Goal: Information Seeking & Learning: Learn about a topic

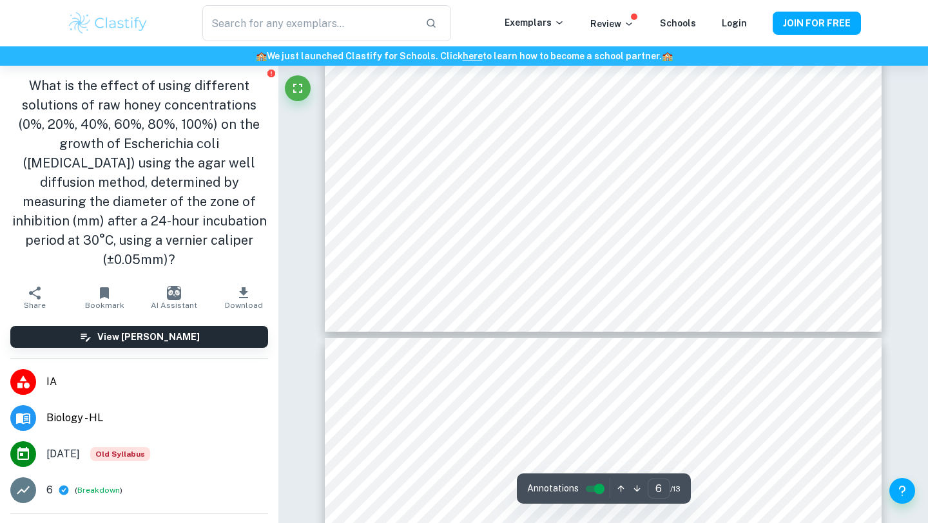
scroll to position [4692, 0]
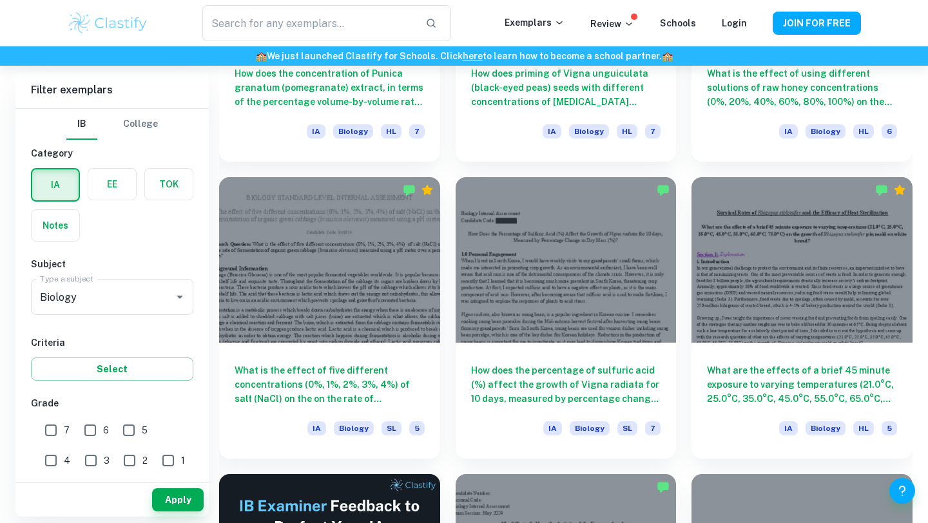
scroll to position [1742, 0]
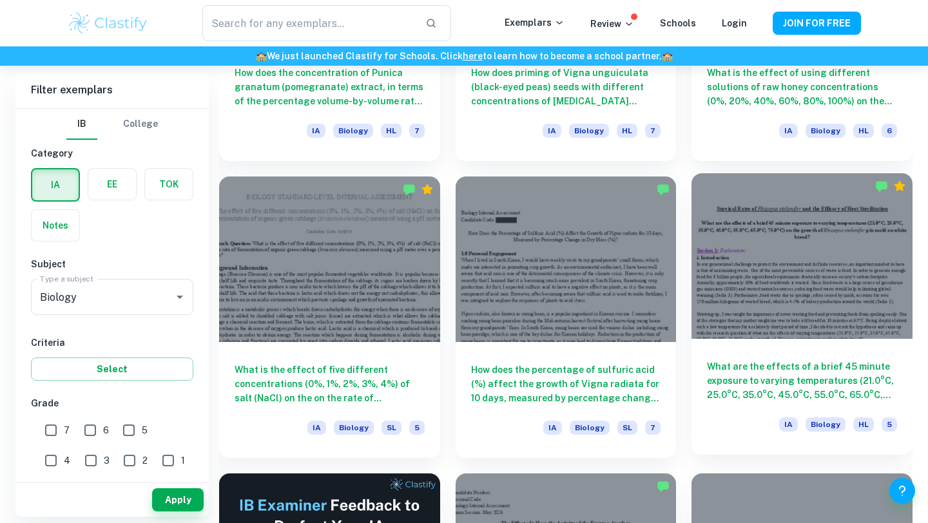
click at [788, 294] on div at bounding box center [801, 256] width 221 height 166
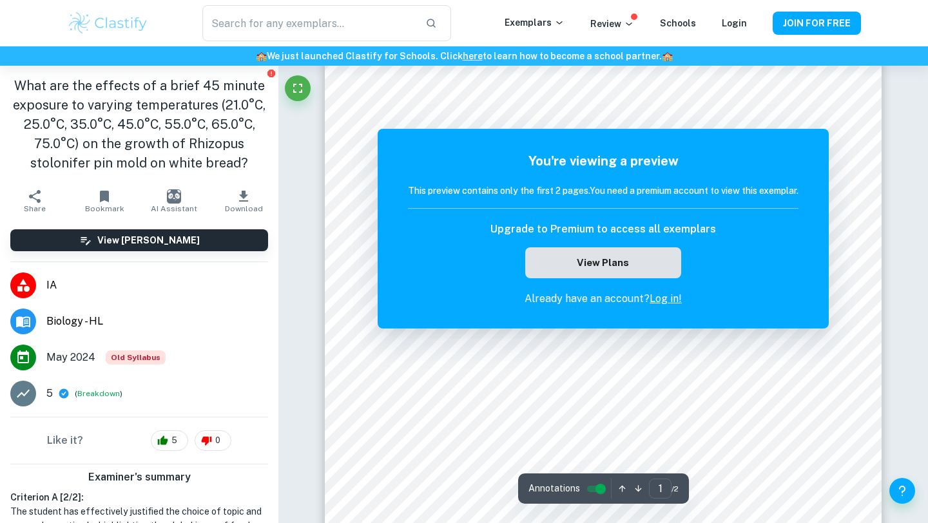
scroll to position [83, 0]
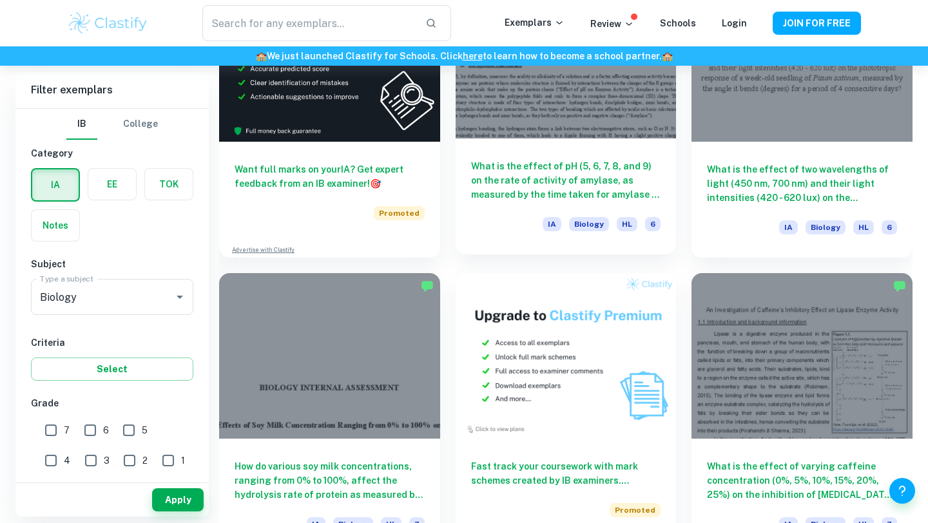
scroll to position [2365, 0]
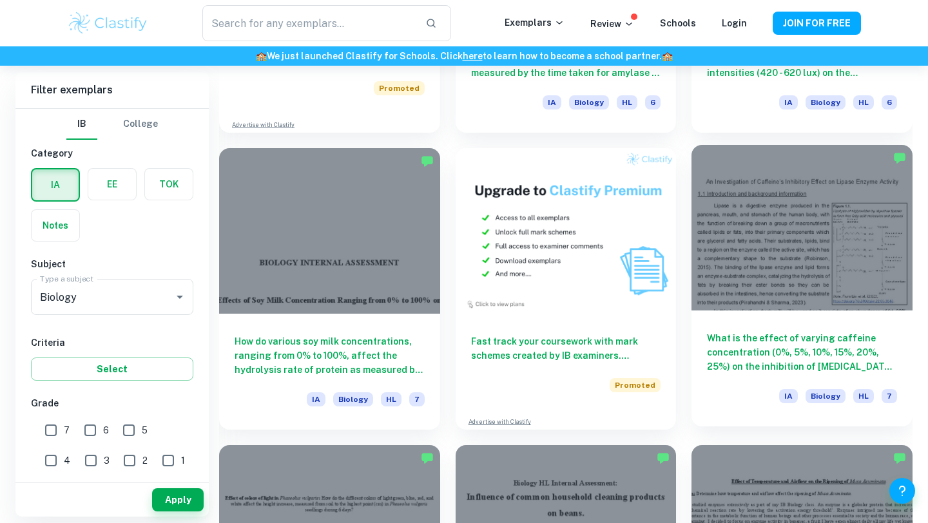
click at [805, 342] on h6 "What is the effect of varying caffeine concentration (0%, 5%, 10%, 15%, 20%, 25…" at bounding box center [802, 352] width 190 height 43
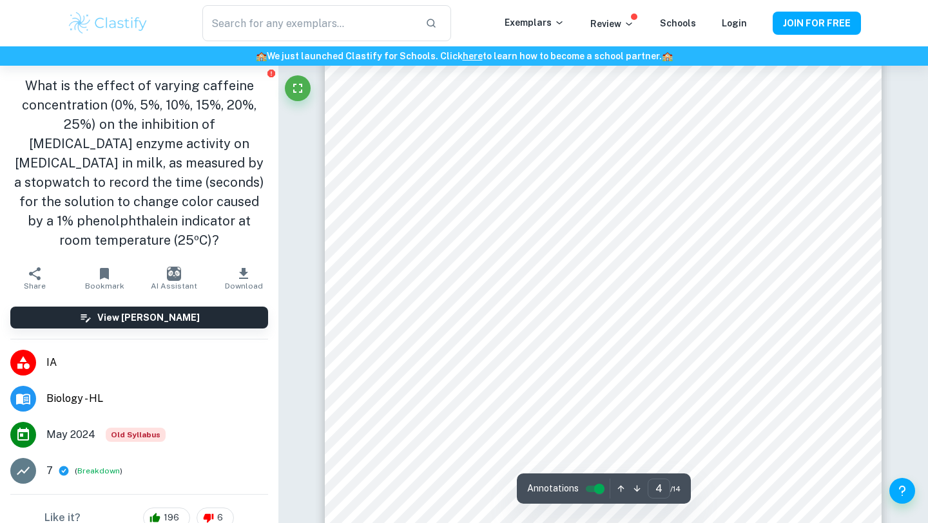
scroll to position [2638, 0]
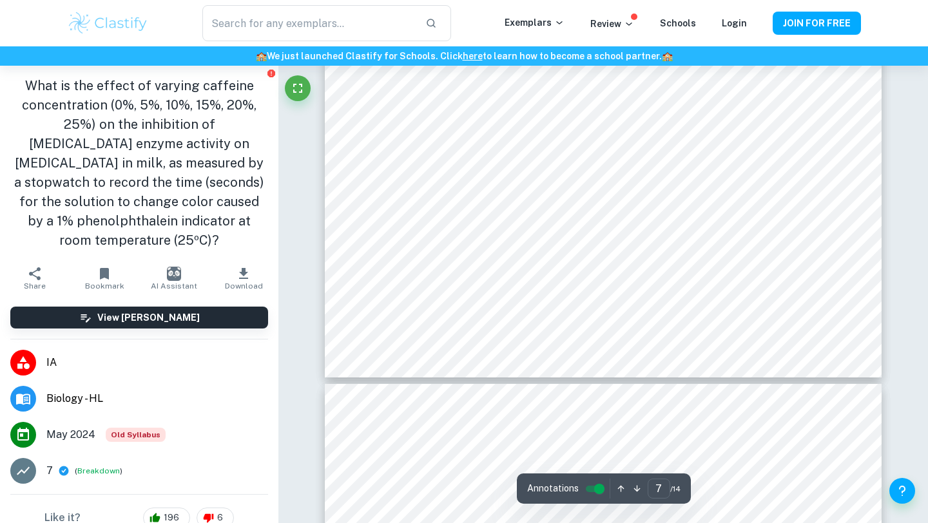
type input "8"
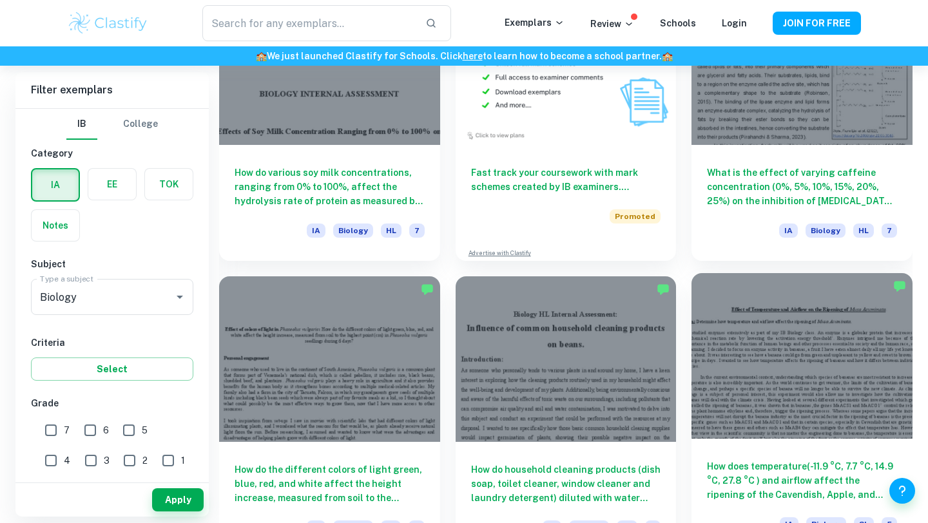
scroll to position [2533, 0]
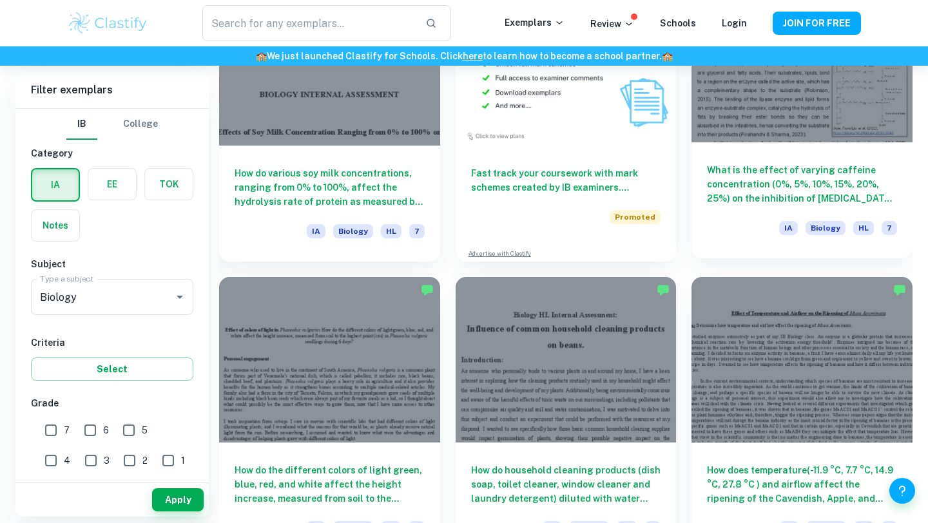
click at [770, 179] on h6 "What is the effect of varying caffeine concentration (0%, 5%, 10%, 15%, 20%, 25…" at bounding box center [802, 184] width 190 height 43
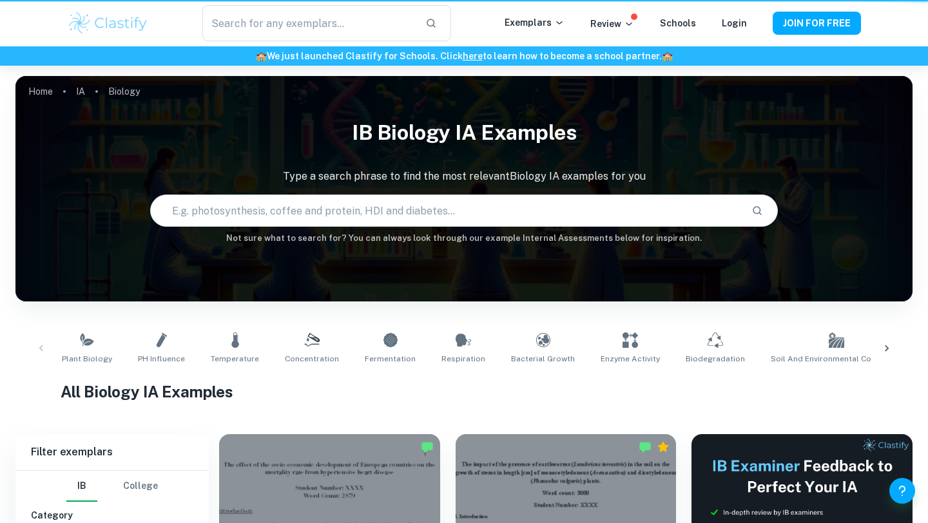
scroll to position [2533, 0]
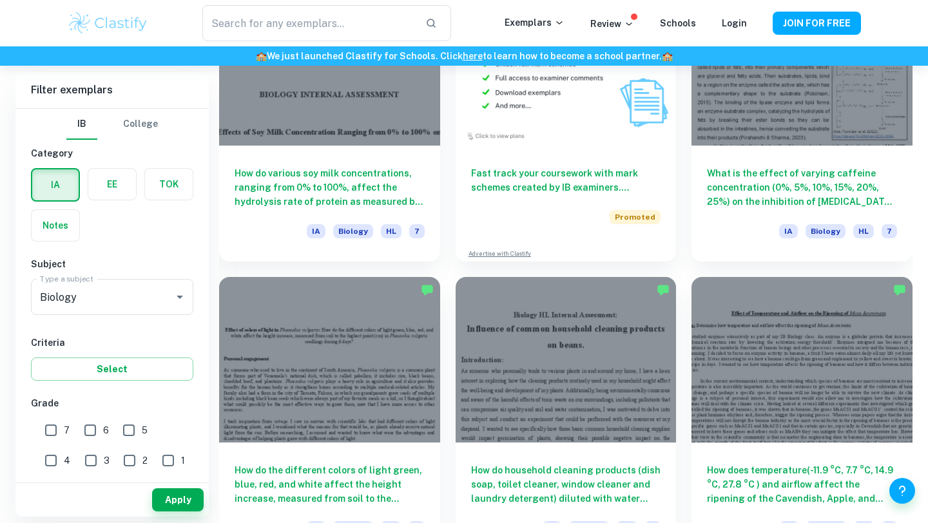
click at [118, 178] on label "button" at bounding box center [112, 184] width 48 height 31
click at [0, 0] on input "radio" at bounding box center [0, 0] width 0 height 0
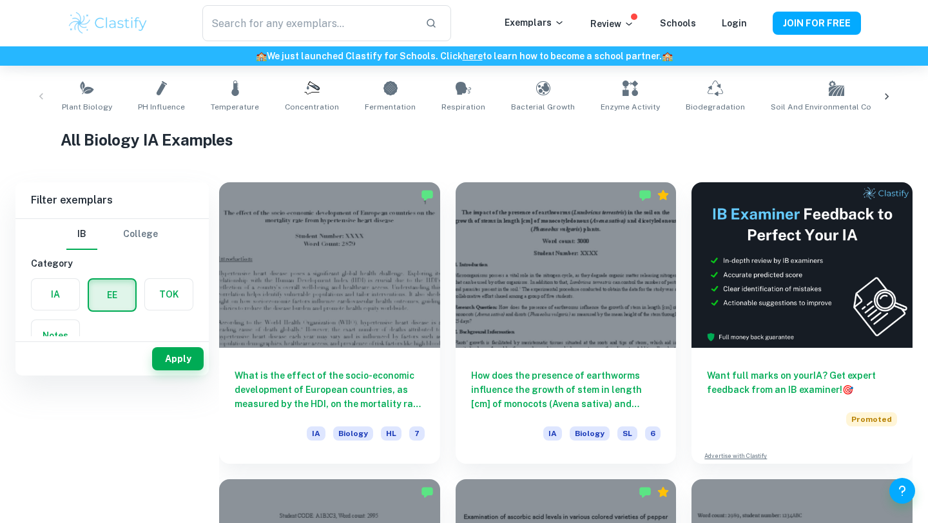
scroll to position [0, 0]
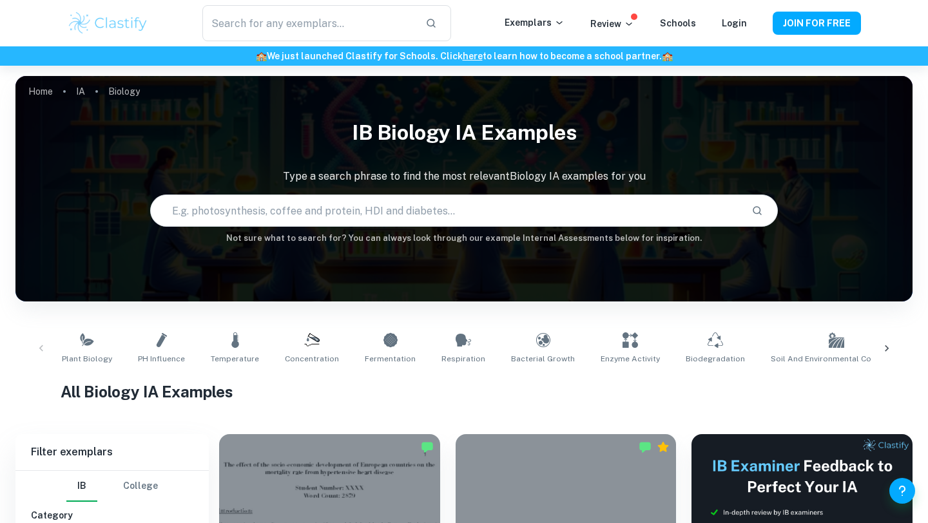
scroll to position [392, 0]
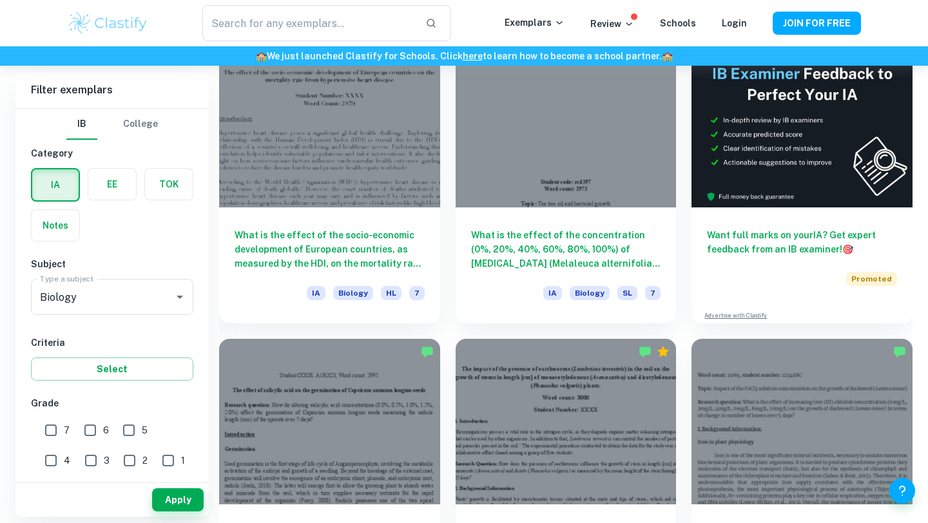
click at [106, 185] on label "button" at bounding box center [112, 184] width 48 height 31
click at [0, 0] on input "radio" at bounding box center [0, 0] width 0 height 0
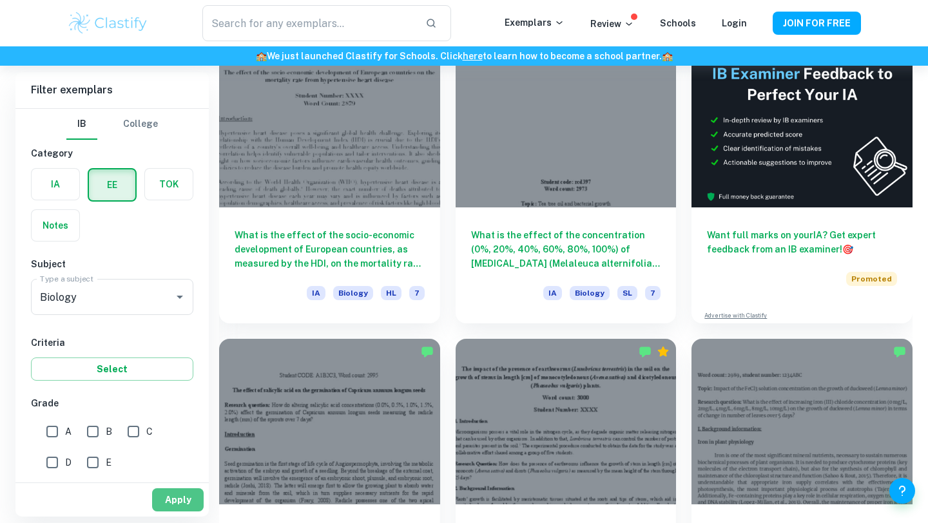
click at [194, 503] on button "Apply" at bounding box center [178, 499] width 52 height 23
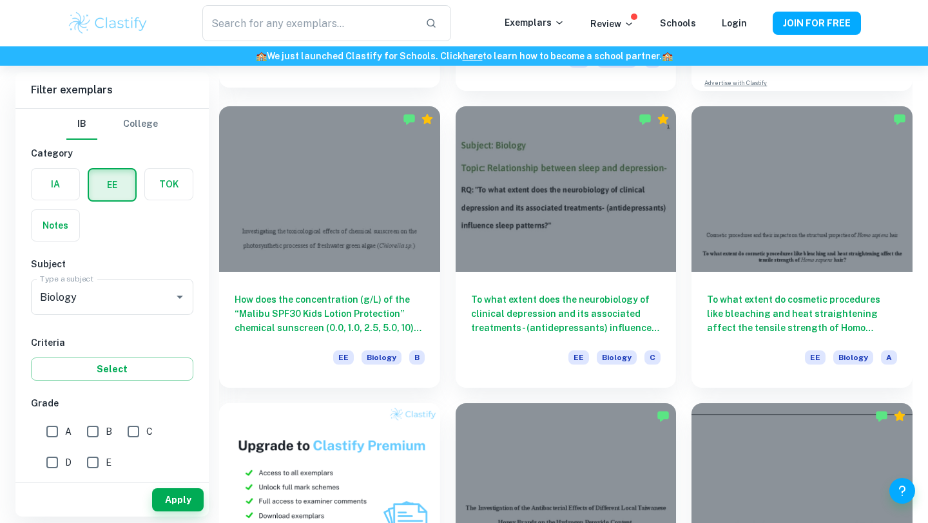
scroll to position [358, 0]
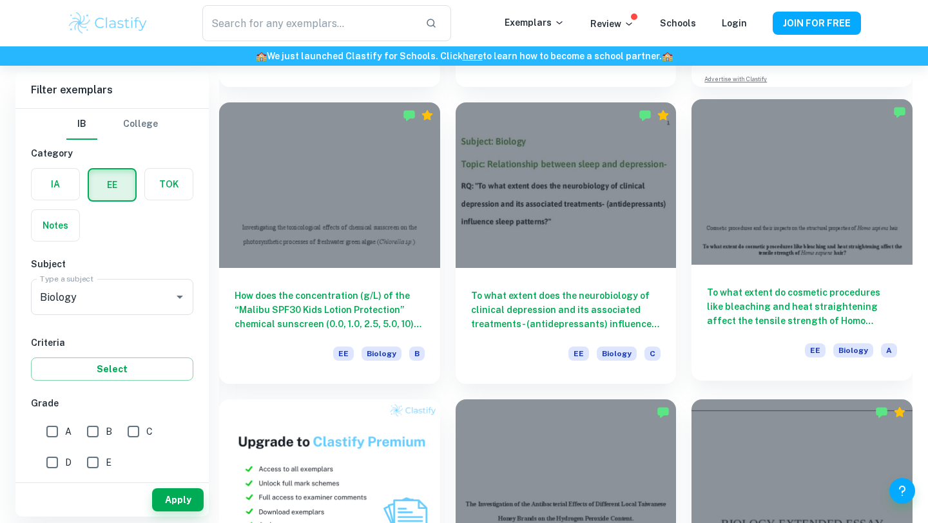
click at [773, 314] on h6 "To what extent do cosmetic procedures like bleaching and heat straightening aff…" at bounding box center [802, 306] width 190 height 43
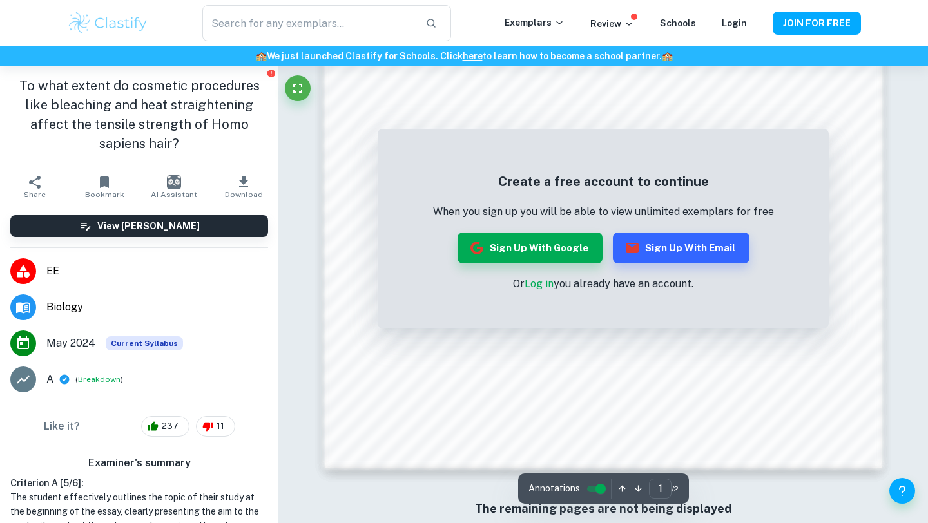
scroll to position [1091, 0]
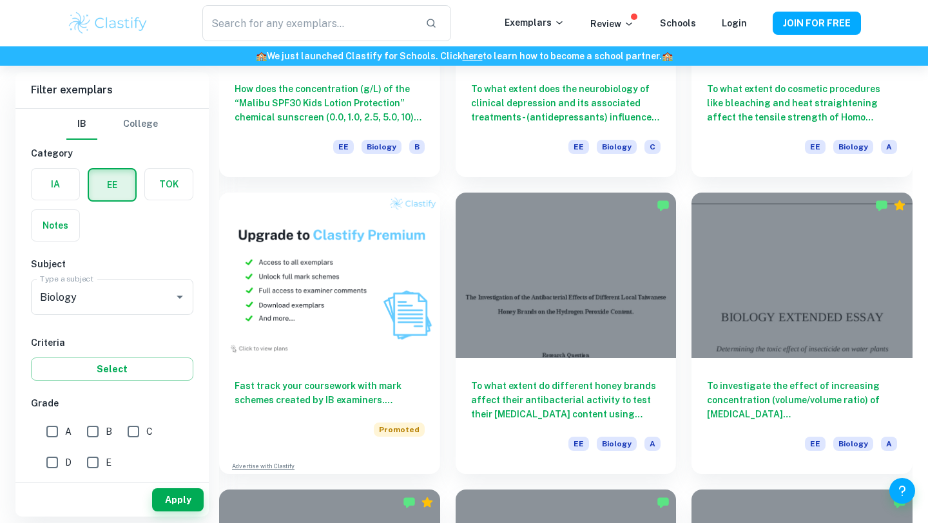
scroll to position [667, 0]
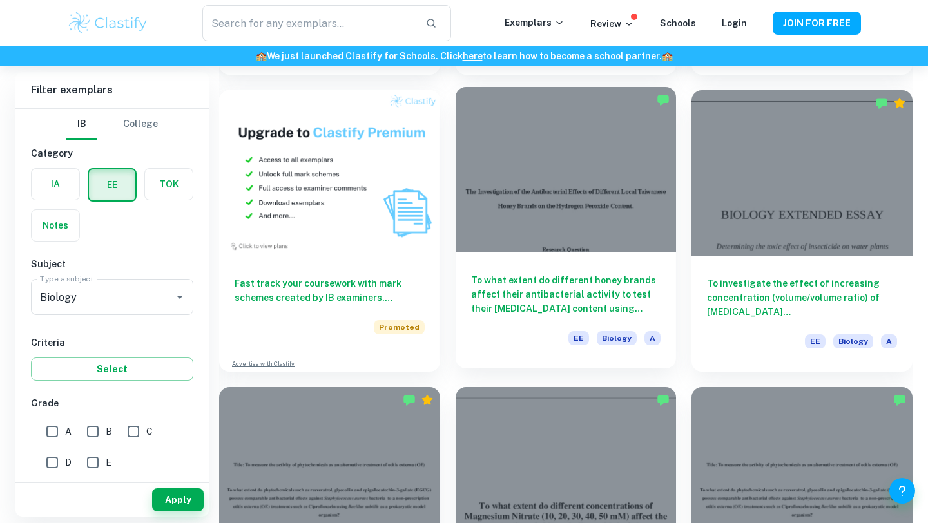
click at [568, 300] on h6 "To what extent do different honey brands affect their antibacterial activity to…" at bounding box center [566, 294] width 190 height 43
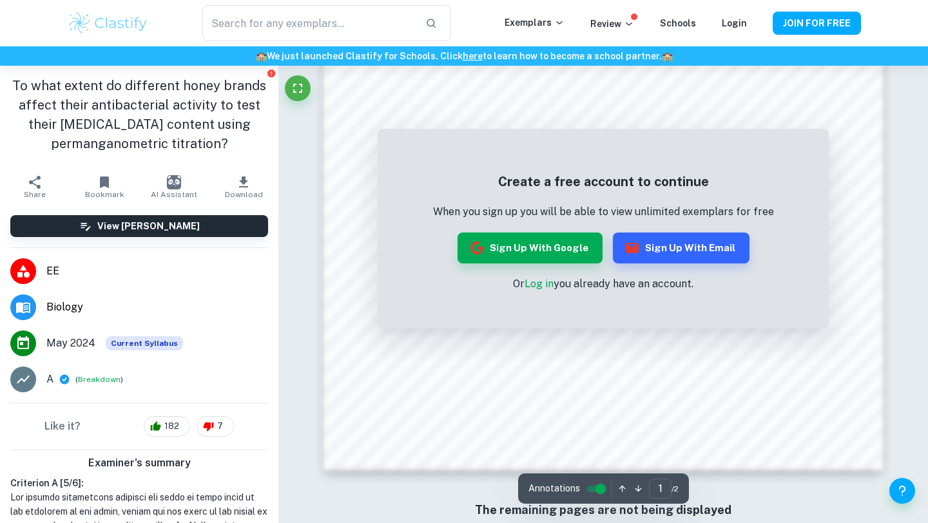
scroll to position [1053, 0]
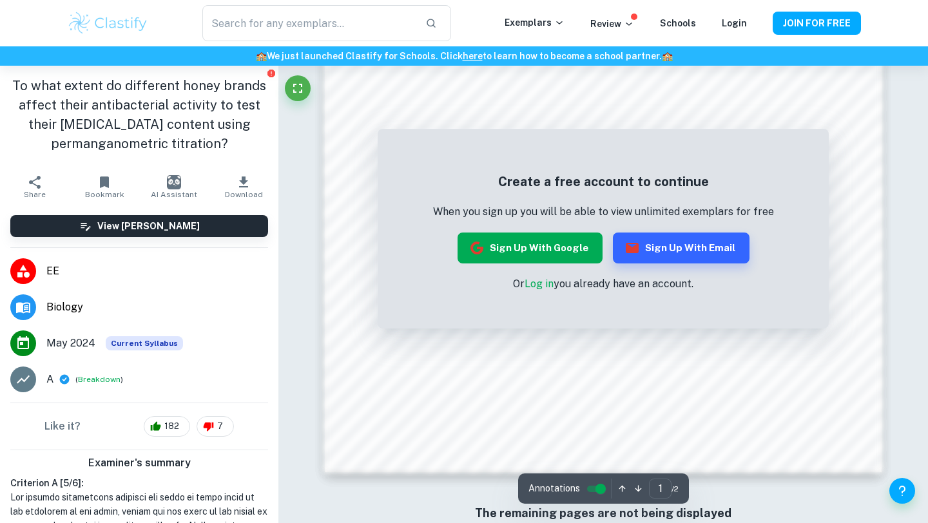
click at [599, 252] on button "Sign up with Google" at bounding box center [529, 248] width 145 height 31
click at [591, 252] on button "Sign up with Google" at bounding box center [529, 248] width 145 height 31
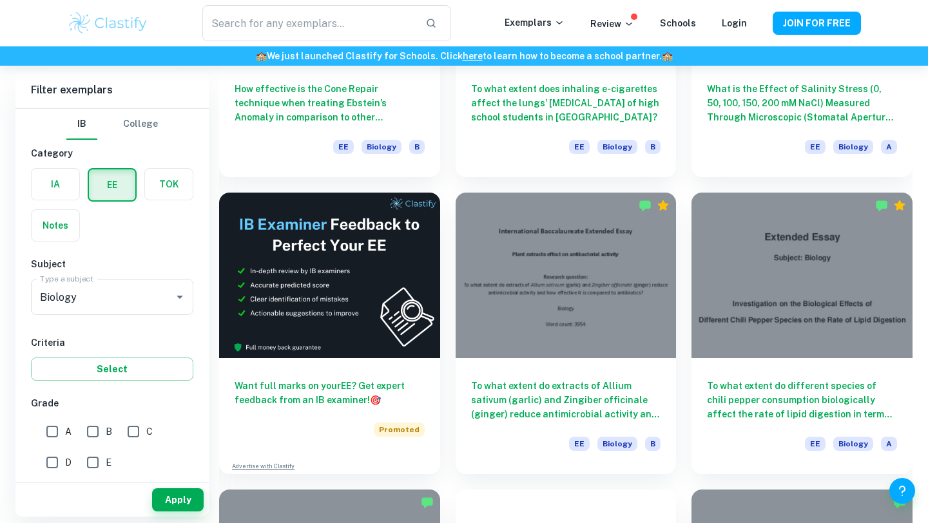
scroll to position [1753, 0]
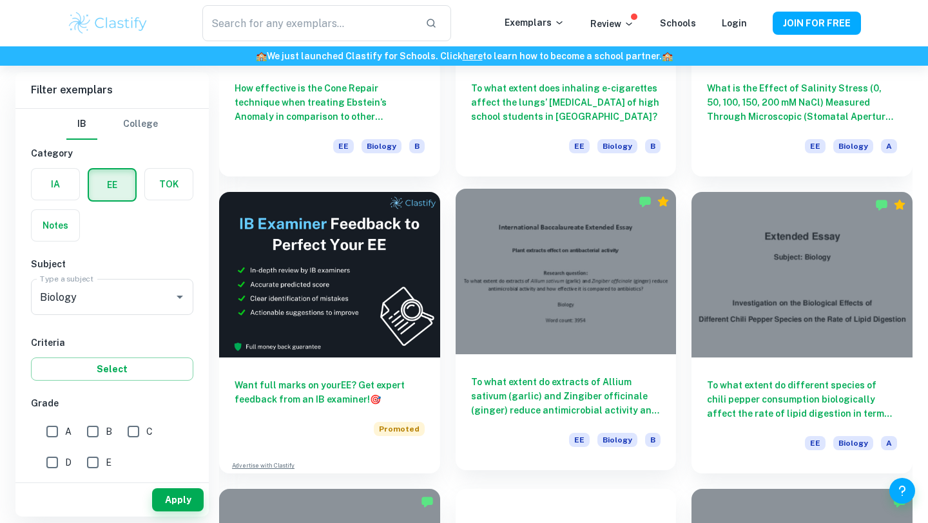
click at [558, 394] on h6 "To what extent do extracts of Allium sativum (garlic) and Zingiber officinale (…" at bounding box center [566, 396] width 190 height 43
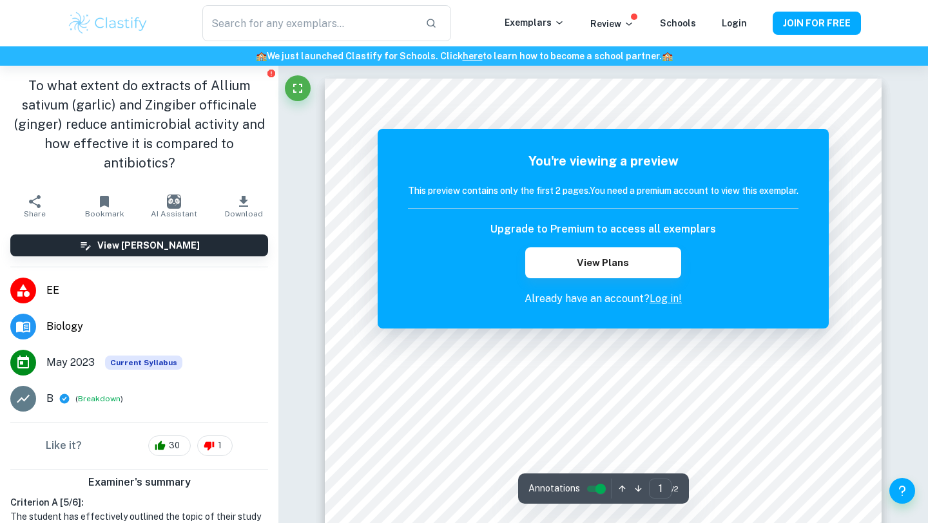
click at [569, 189] on h6 "This preview contains only the first 2 pages. You need a premium account to vie…" at bounding box center [603, 191] width 390 height 14
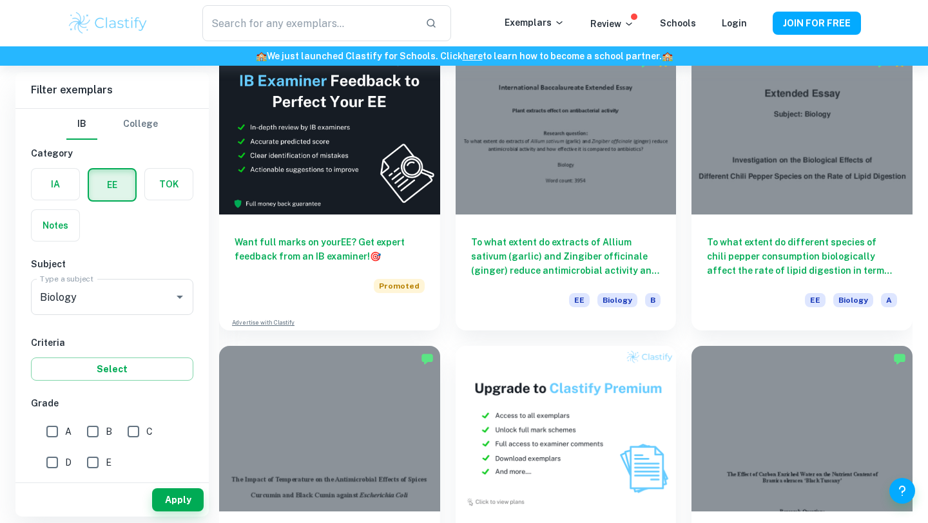
scroll to position [1894, 0]
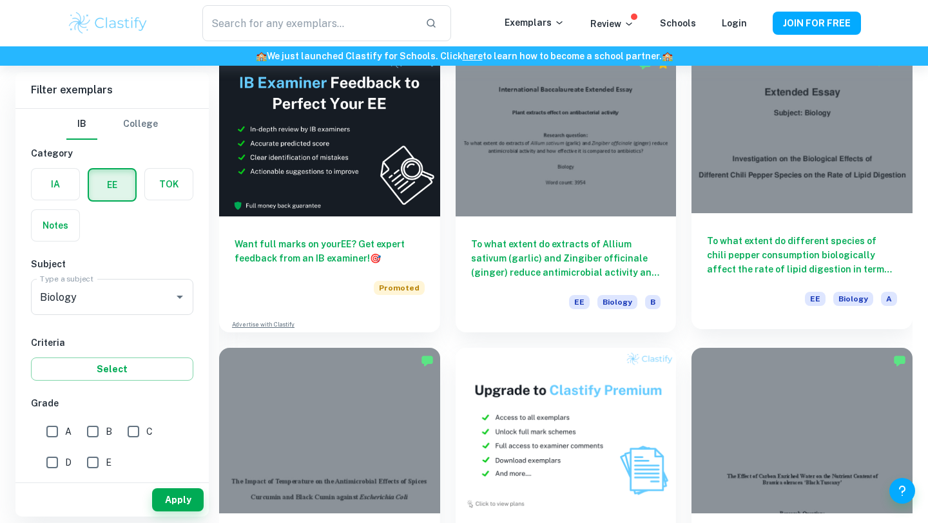
click at [774, 240] on h6 "To what extent do different species of chili pepper consumption biologically af…" at bounding box center [802, 255] width 190 height 43
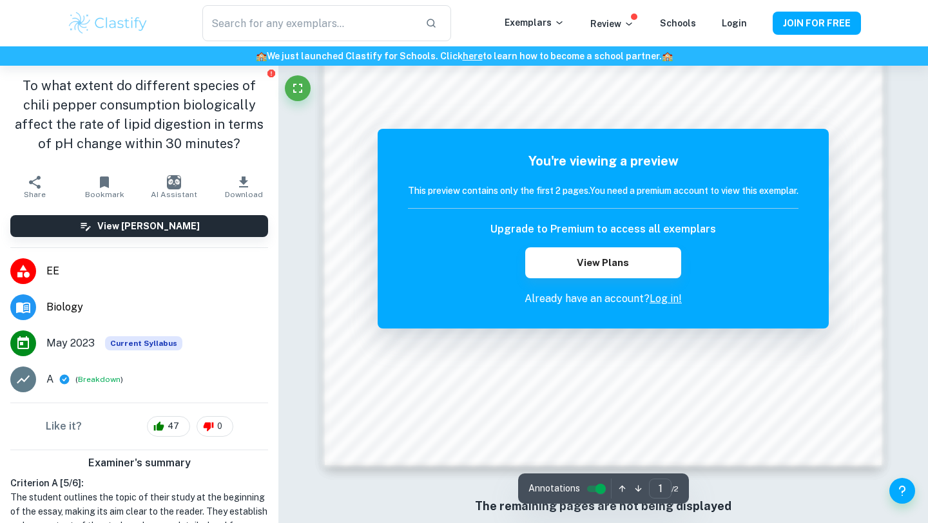
scroll to position [1058, 0]
click at [805, 17] on button "JOIN FOR FREE" at bounding box center [816, 23] width 88 height 23
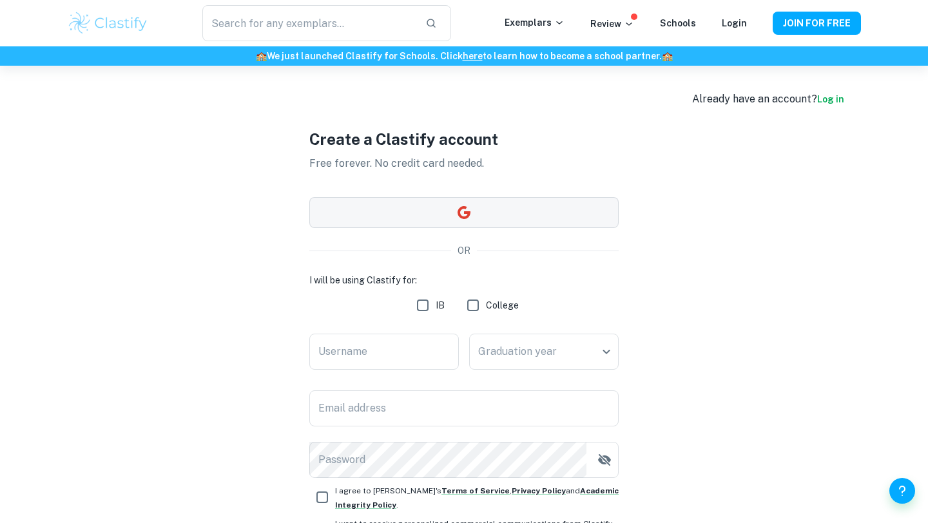
click at [452, 210] on button "button" at bounding box center [463, 212] width 309 height 31
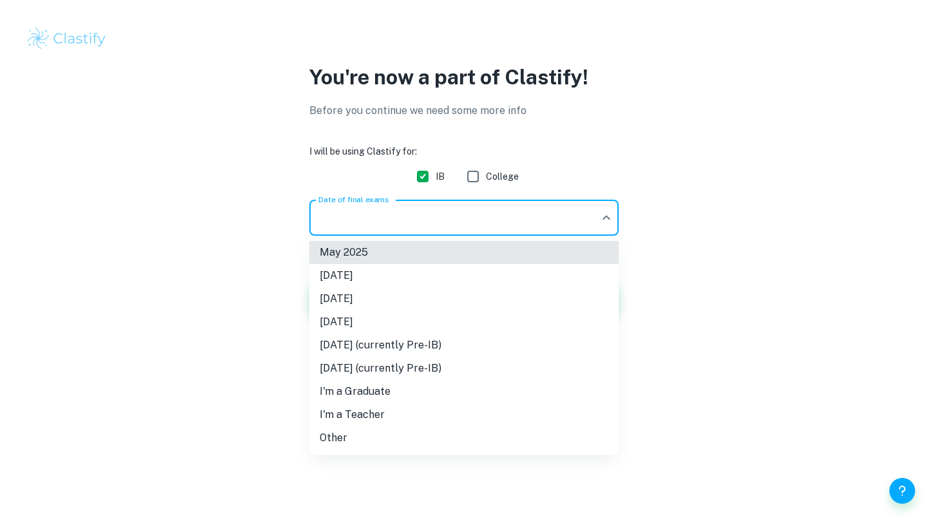
click at [461, 221] on body "We value your privacy We use cookies to enhance your browsing experience, serve…" at bounding box center [464, 261] width 928 height 523
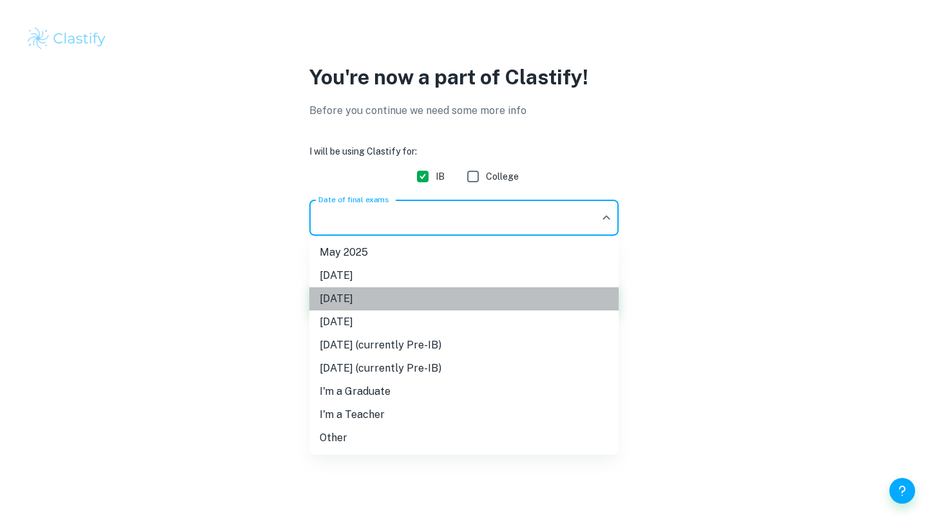
click at [393, 296] on li "[DATE]" at bounding box center [463, 298] width 309 height 23
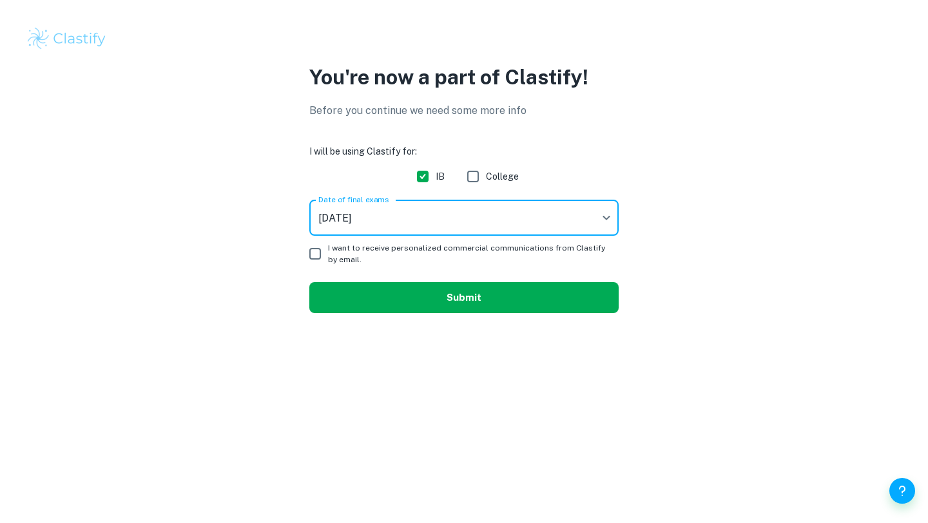
click at [405, 298] on button "Submit" at bounding box center [463, 297] width 309 height 31
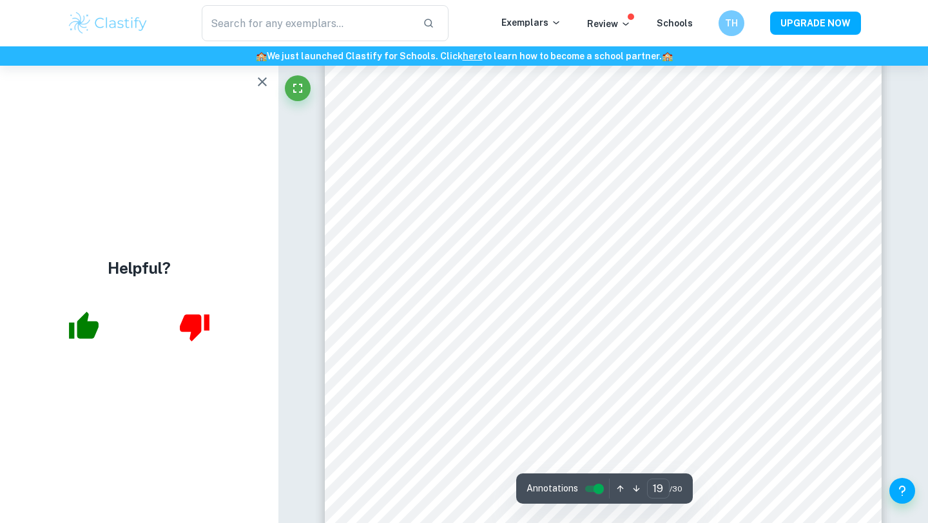
scroll to position [13644, 0]
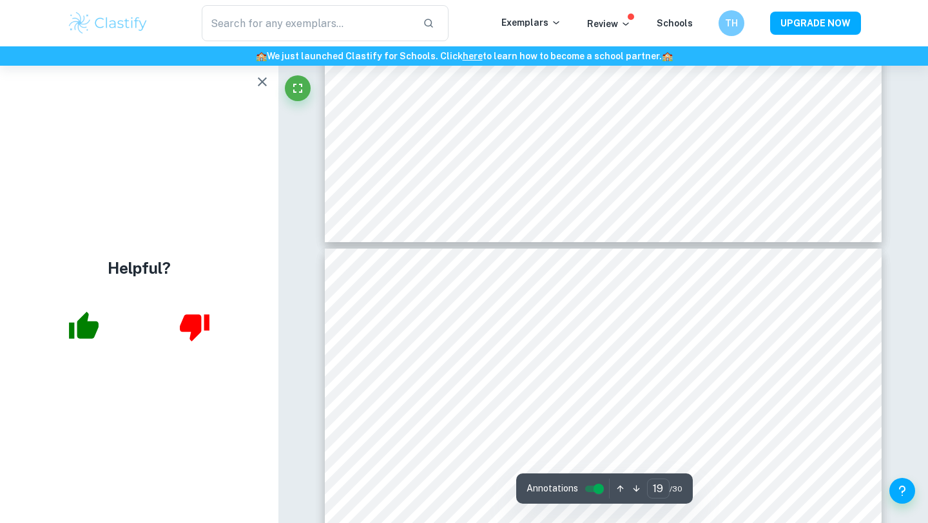
type input "20"
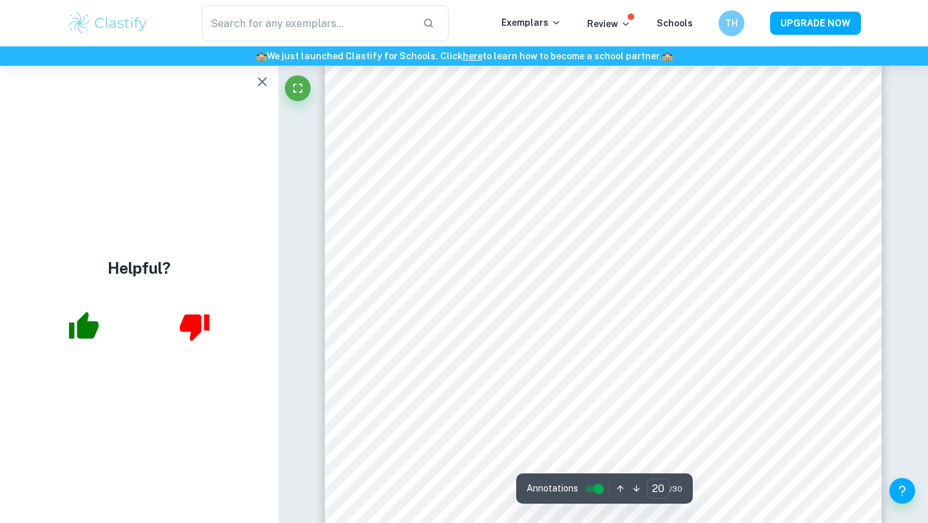
scroll to position [14204, 0]
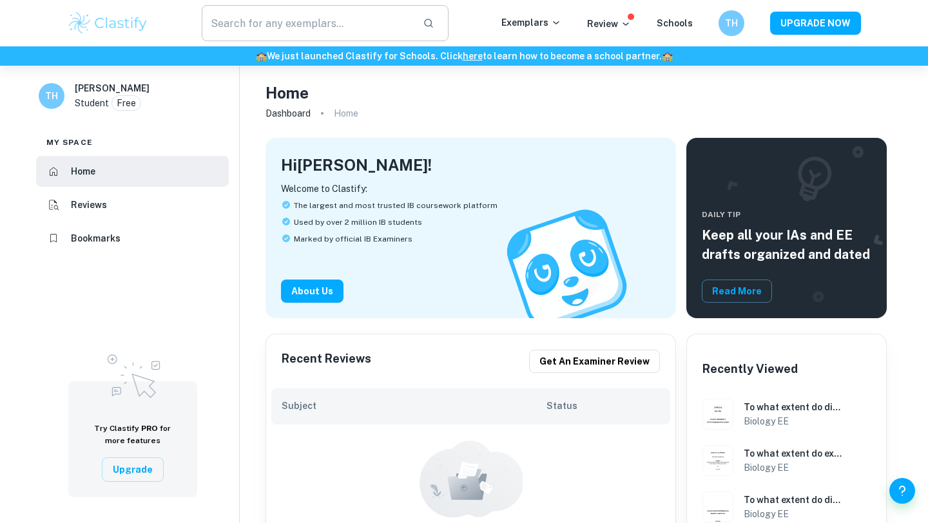
click at [296, 18] on input "text" at bounding box center [307, 23] width 211 height 36
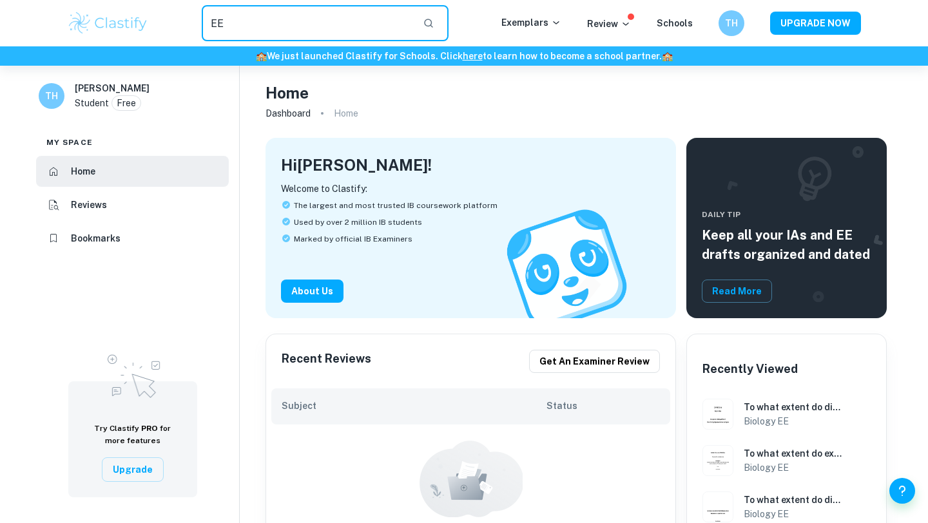
type input "E"
click at [550, 21] on p "Exemplars" at bounding box center [531, 22] width 60 height 14
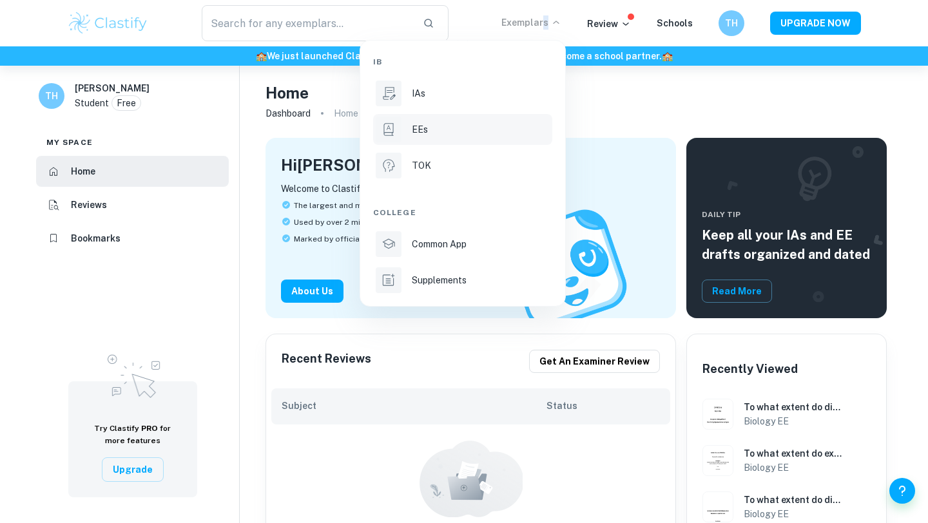
click at [395, 135] on icon at bounding box center [388, 129] width 17 height 17
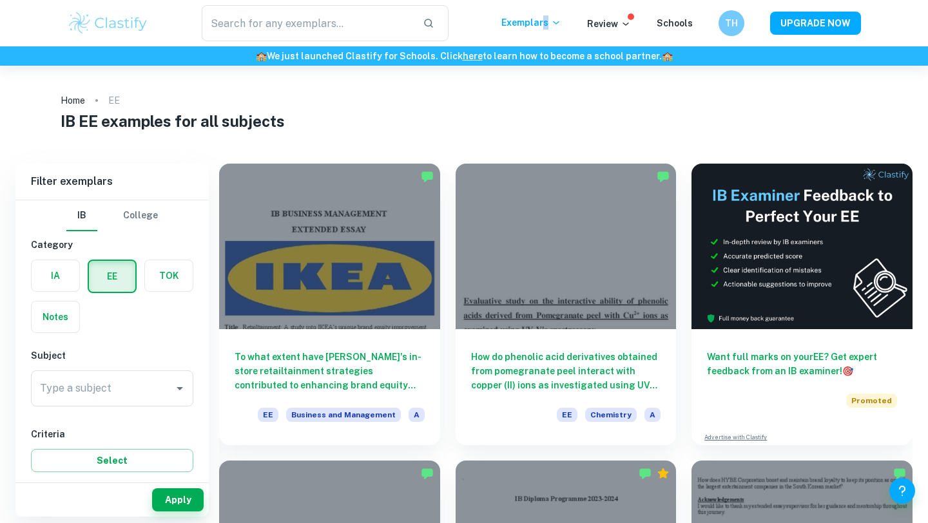
scroll to position [26, 0]
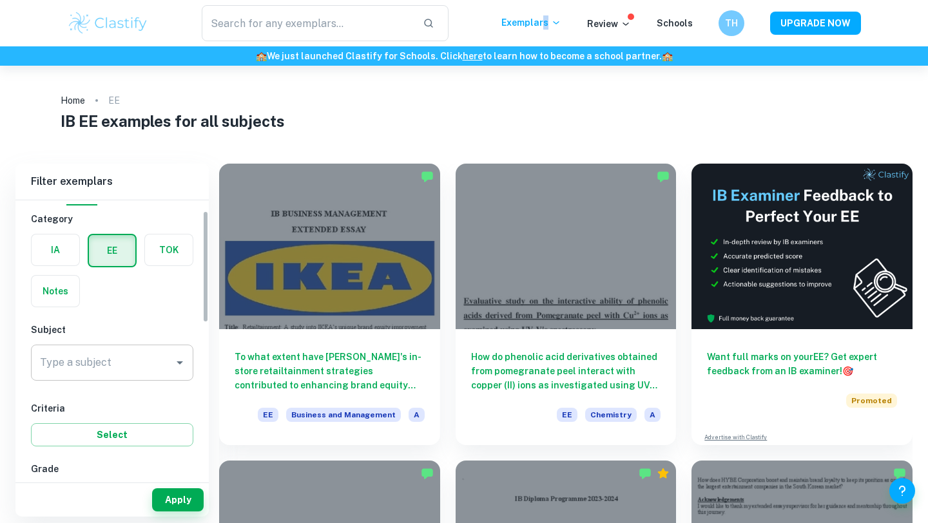
click at [169, 363] on div "Type a subject" at bounding box center [112, 363] width 162 height 36
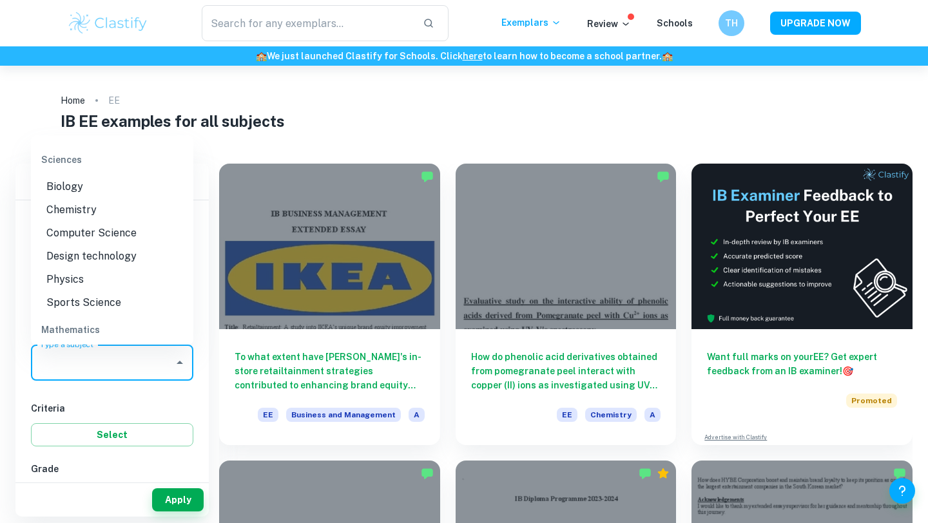
scroll to position [1444, 0]
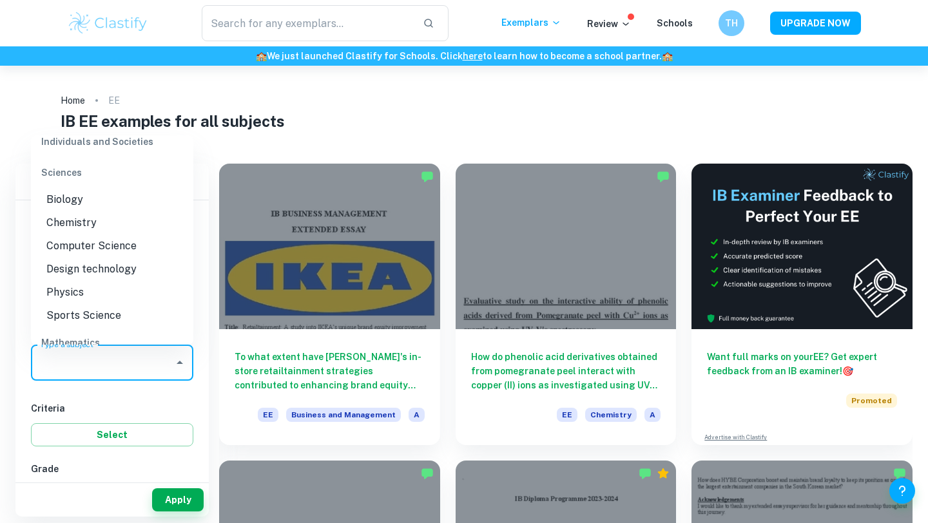
click at [95, 206] on li "Biology" at bounding box center [112, 199] width 162 height 23
type input "Biology"
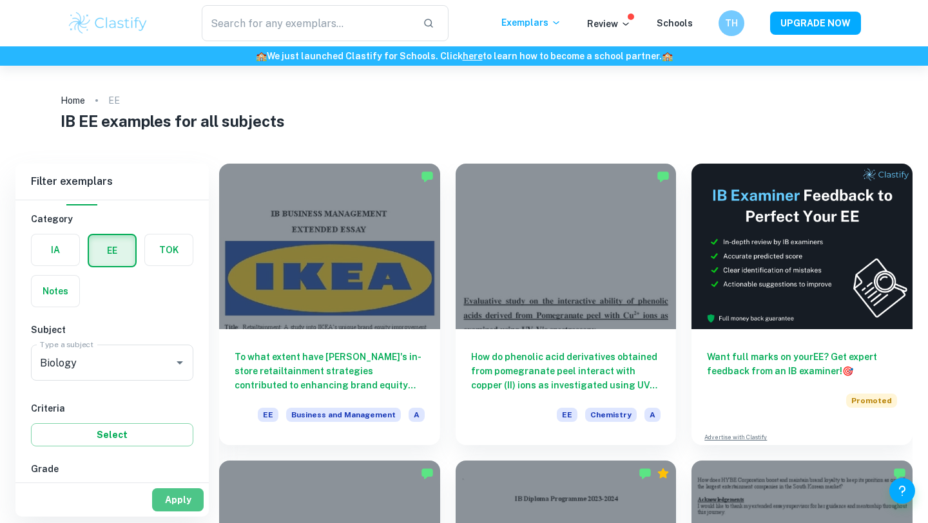
click at [171, 495] on button "Apply" at bounding box center [178, 499] width 52 height 23
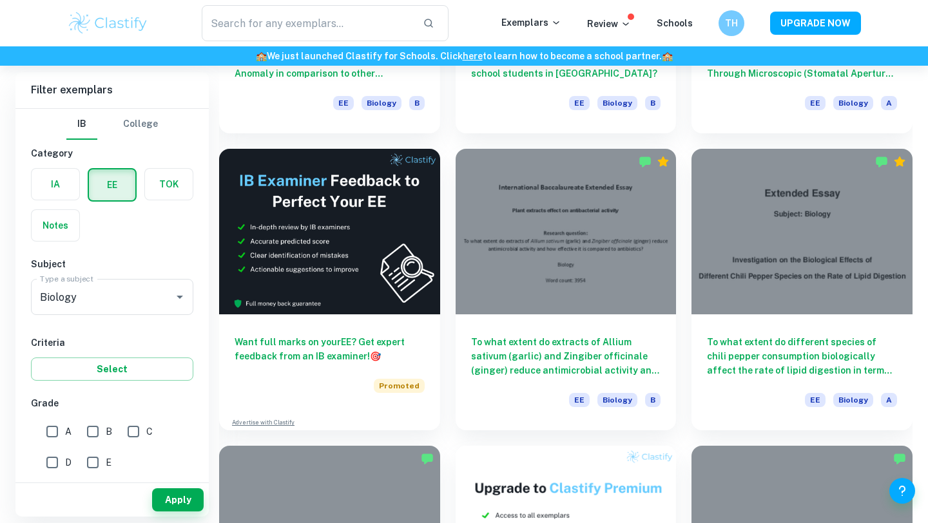
scroll to position [1862, 0]
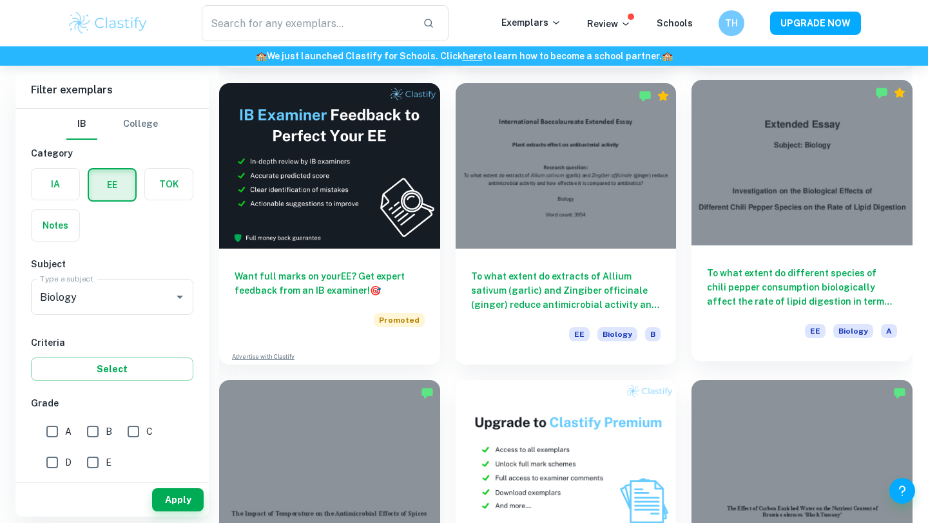
click at [789, 293] on h6 "To what extent do different species of chili pepper consumption biologically af…" at bounding box center [802, 287] width 190 height 43
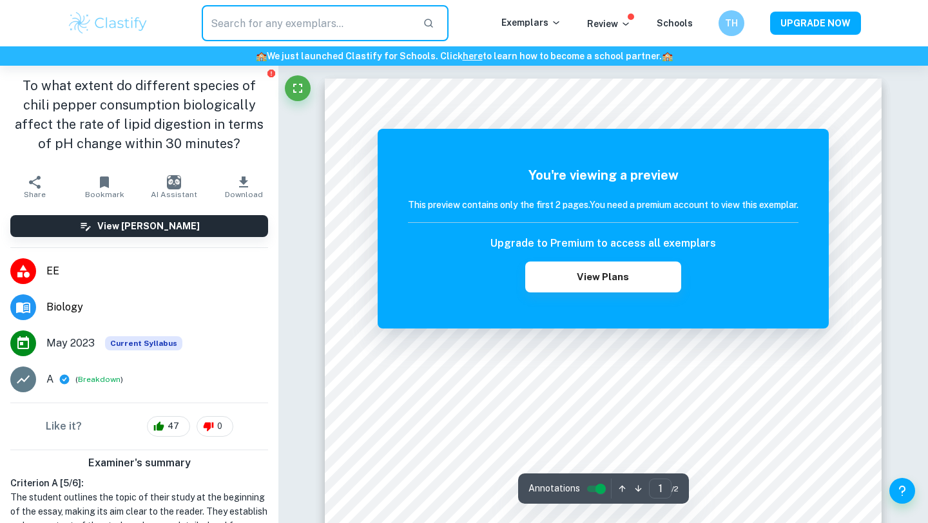
click at [283, 12] on input "text" at bounding box center [307, 23] width 211 height 36
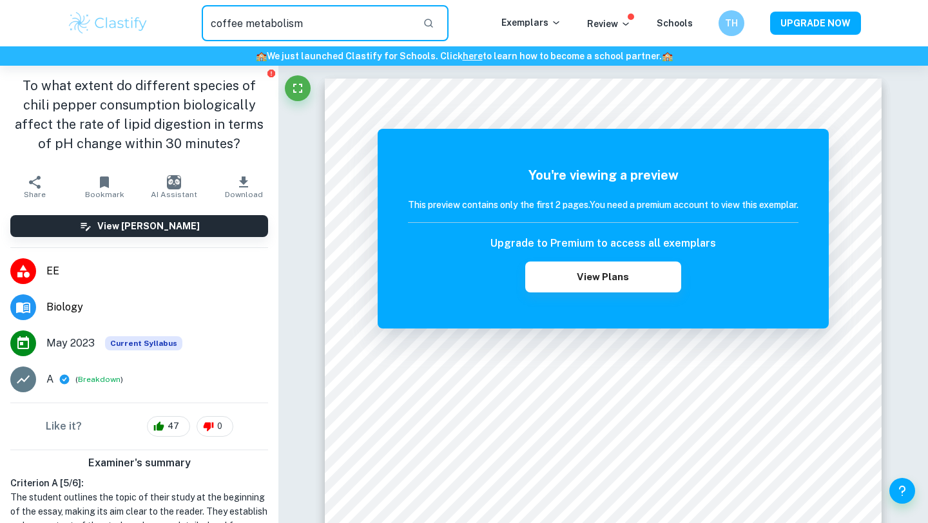
type input "coffee metabolism"
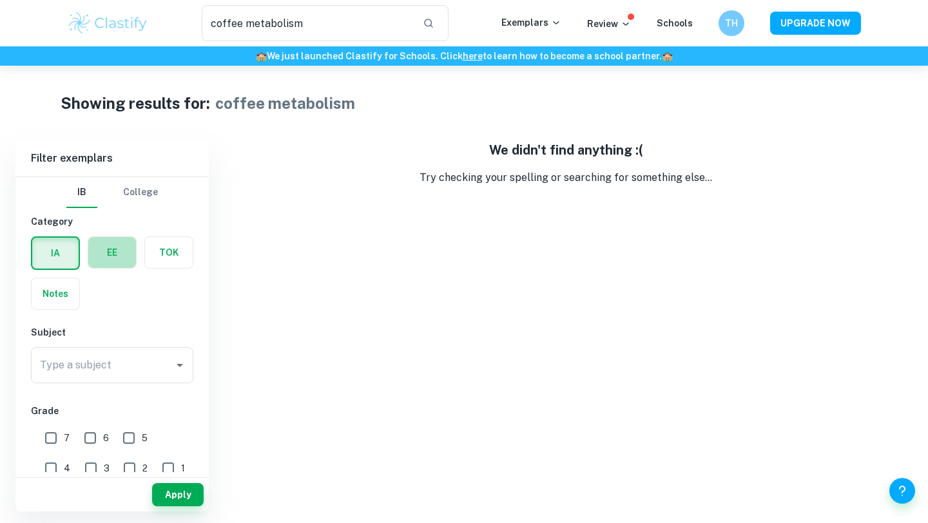
click at [126, 256] on label "button" at bounding box center [112, 252] width 48 height 31
click at [0, 0] on input "radio" at bounding box center [0, 0] width 0 height 0
click at [178, 484] on button "Apply" at bounding box center [178, 494] width 52 height 23
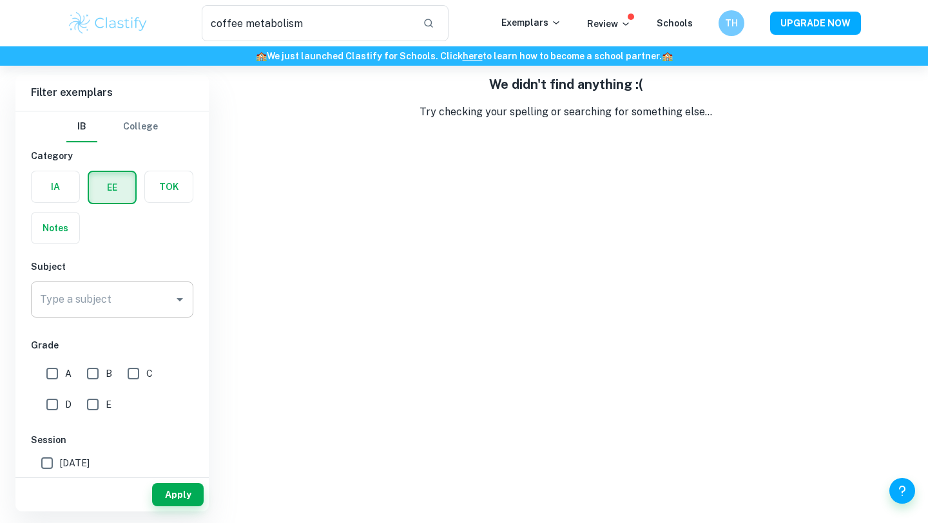
click at [104, 298] on input "Type a subject" at bounding box center [102, 299] width 131 height 24
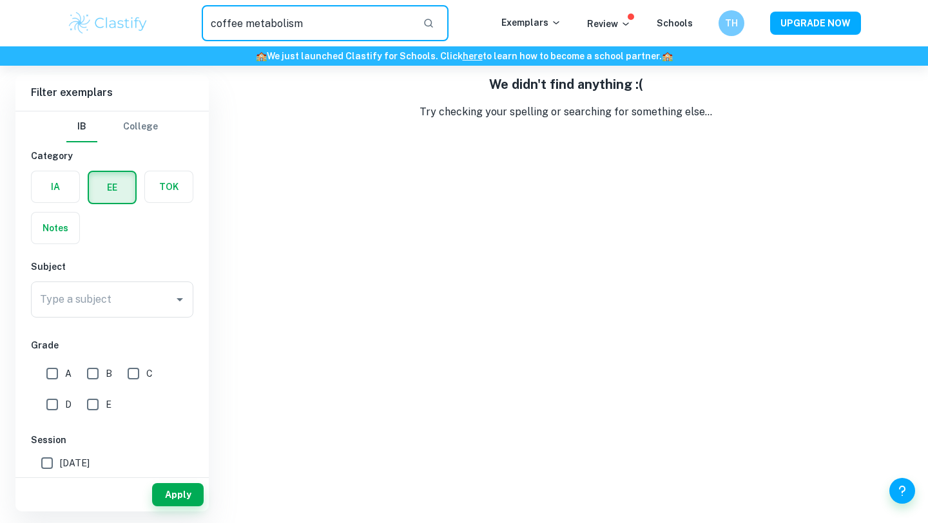
drag, startPoint x: 309, startPoint y: 19, endPoint x: 192, endPoint y: 30, distance: 117.0
click at [192, 30] on div "coffee metabolism ​" at bounding box center [325, 23] width 352 height 36
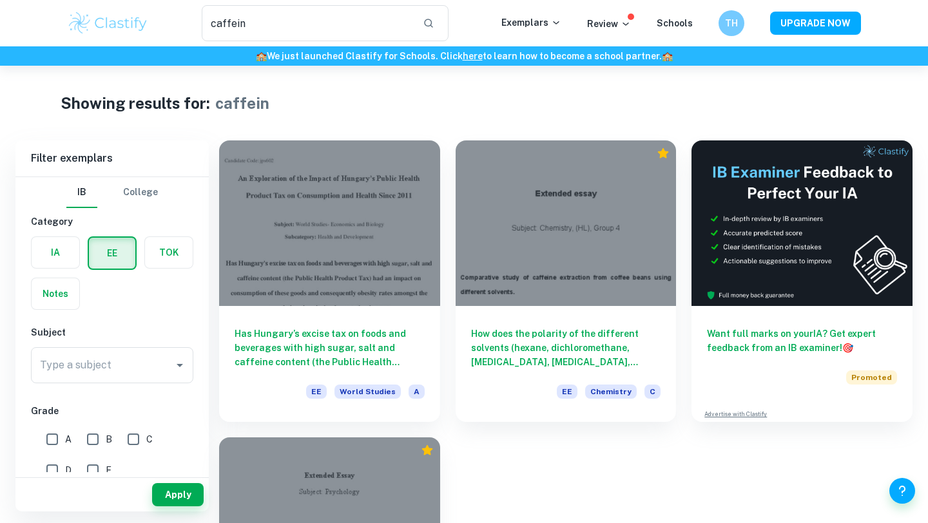
type input "coffee metabolism"
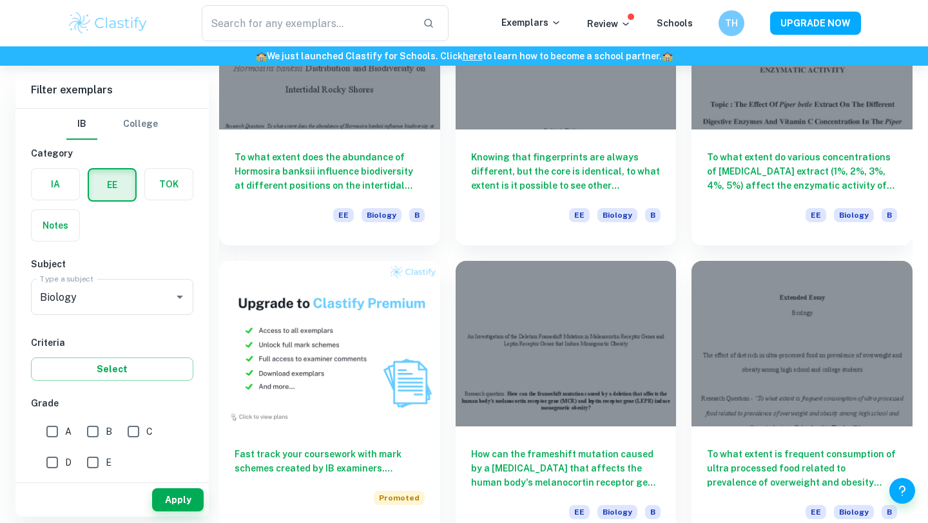
scroll to position [5177, 0]
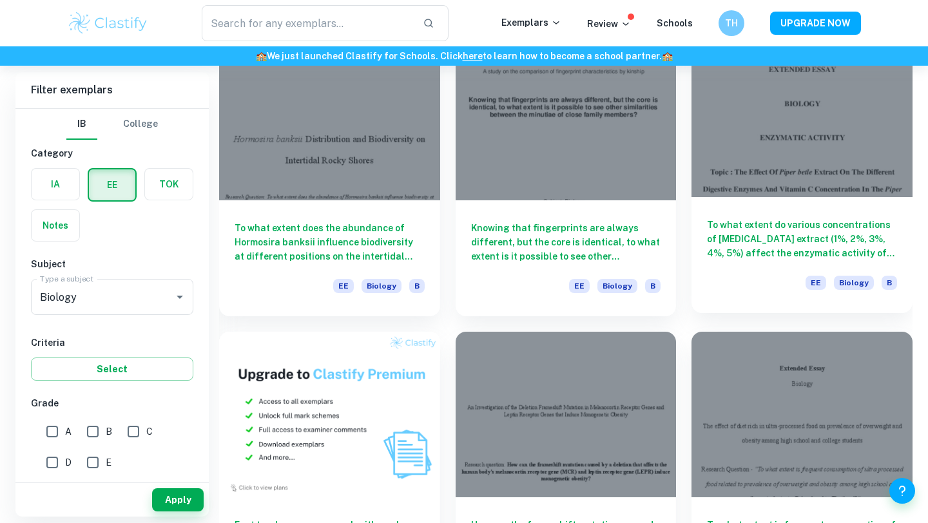
click at [771, 241] on h6 "To what extent do various concentrations of [MEDICAL_DATA] extract (1%, 2%, 3%,…" at bounding box center [802, 239] width 190 height 43
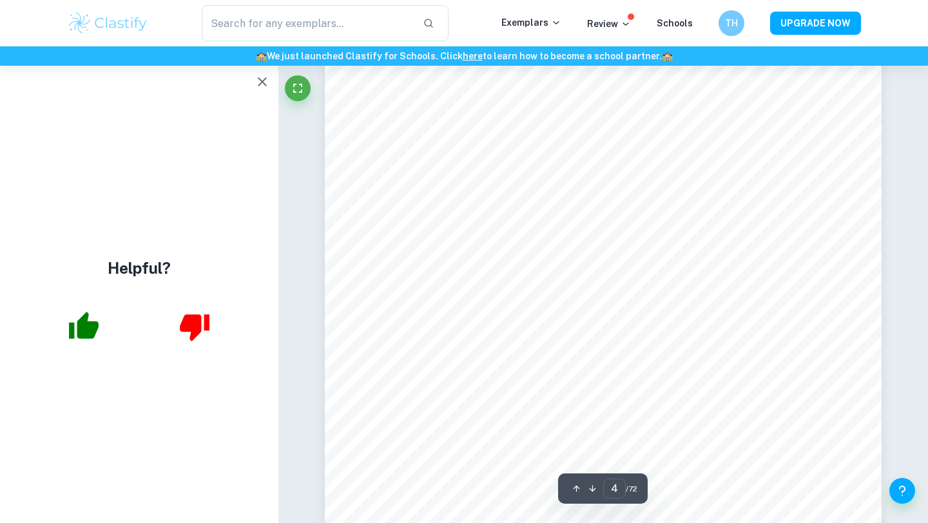
scroll to position [2674, 0]
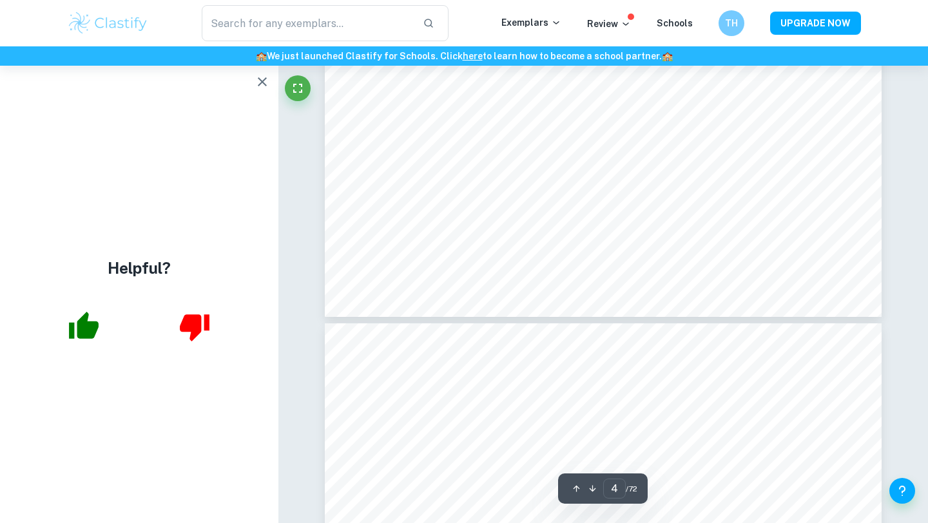
type input "5"
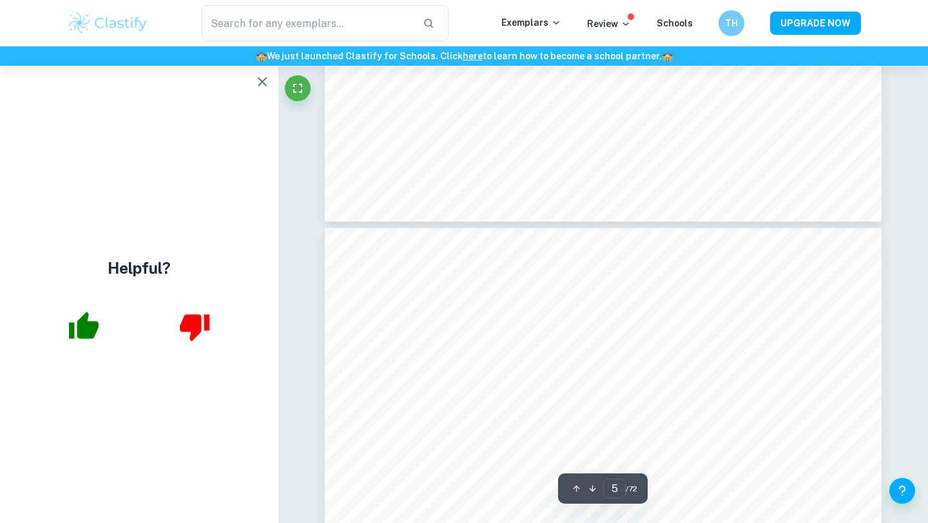
scroll to position [3208, 0]
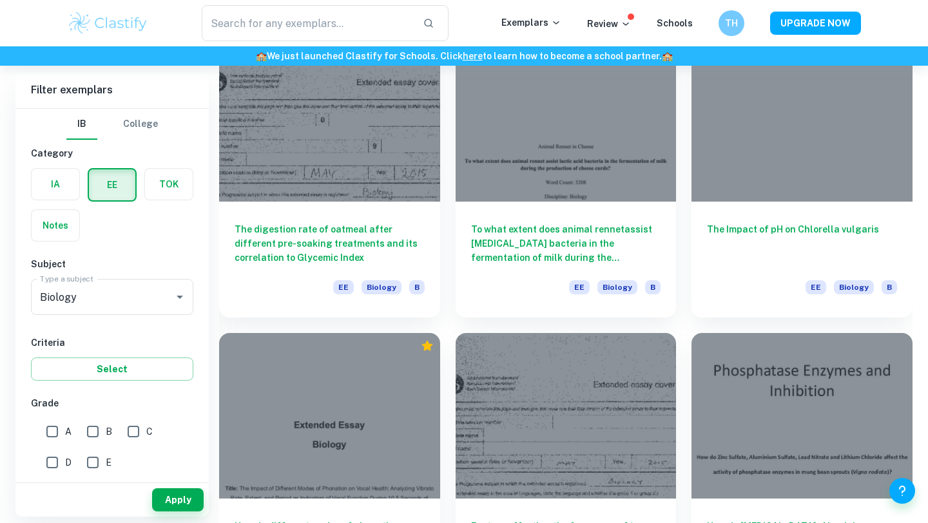
scroll to position [7216, 0]
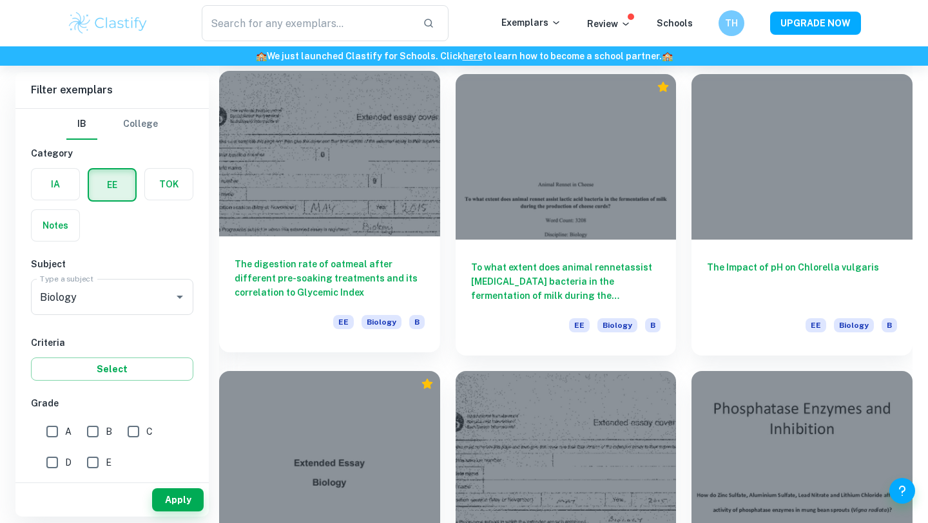
click at [360, 280] on h6 "The digestion rate of oatmeal after different pre-soaking treatments and its co…" at bounding box center [329, 278] width 190 height 43
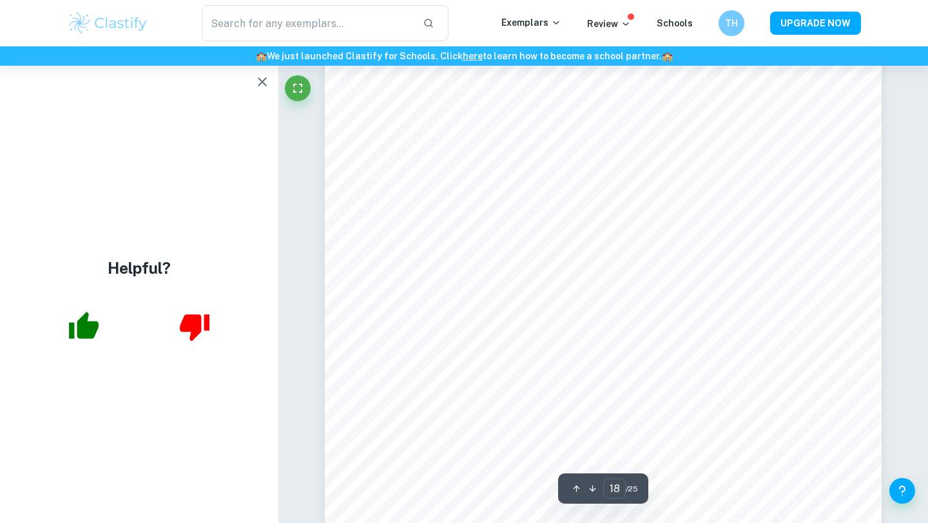
scroll to position [13496, 0]
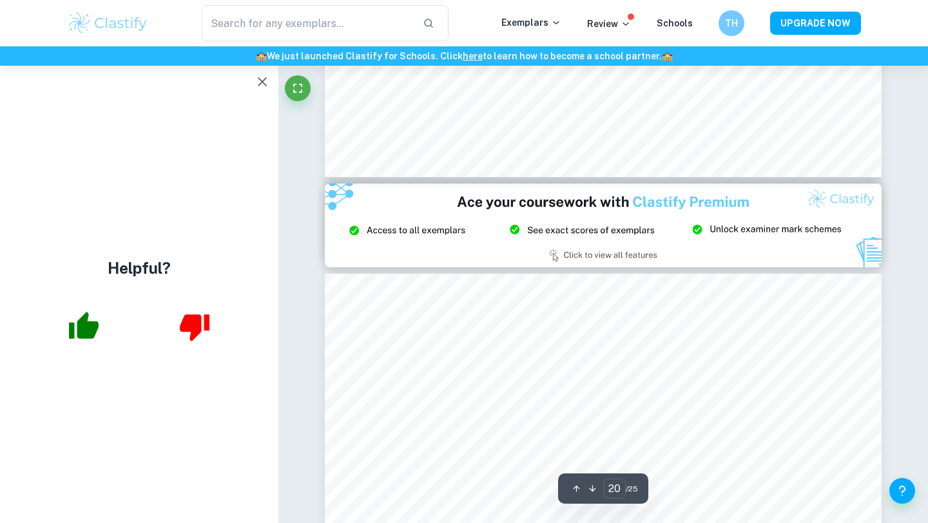
type input "21"
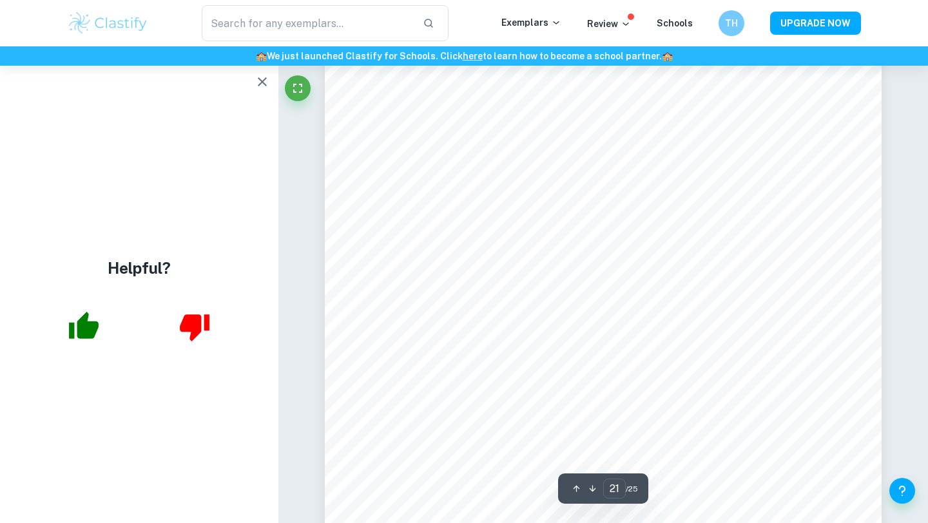
scroll to position [15706, 0]
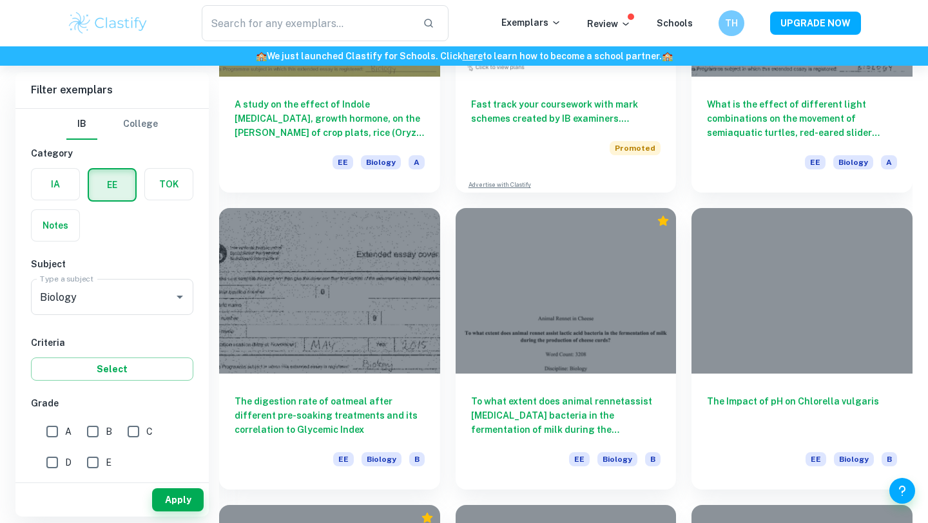
scroll to position [7127, 0]
